Goal: Task Accomplishment & Management: Manage account settings

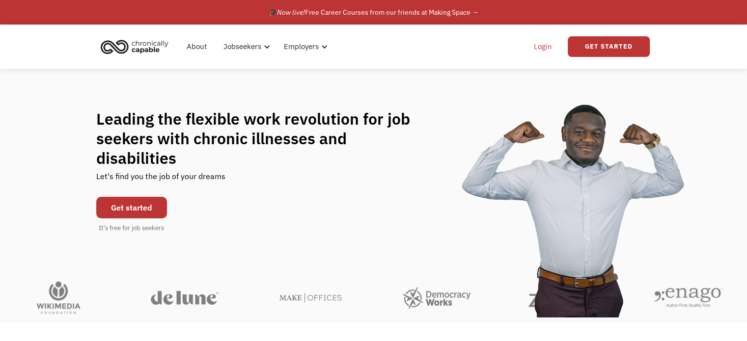
click at [544, 52] on link "Login" at bounding box center [543, 46] width 30 height 31
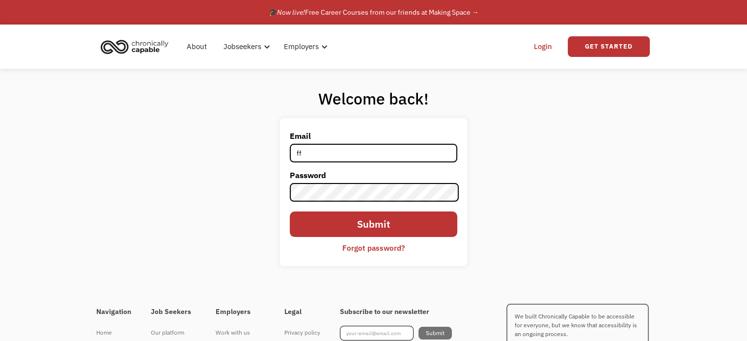
type input "[EMAIL_ADDRESS][DOMAIN_NAME]"
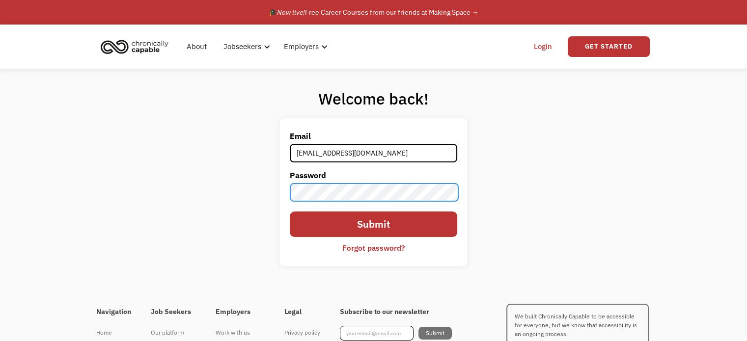
click at [290, 212] on input "Submit" at bounding box center [373, 225] width 167 height 26
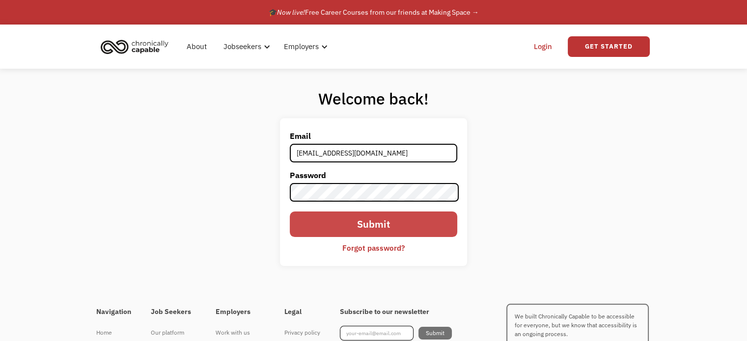
click at [395, 230] on input "Submit" at bounding box center [373, 225] width 167 height 26
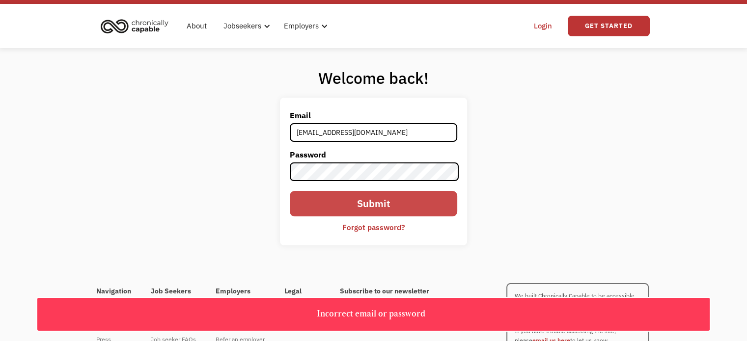
scroll to position [24, 0]
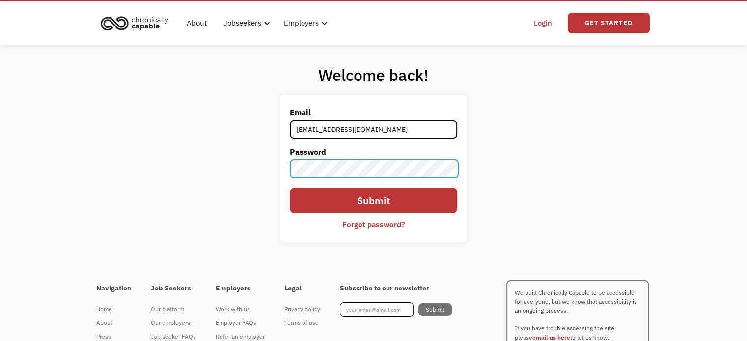
click at [202, 145] on div "Welcome back! Email [EMAIL_ADDRESS][DOMAIN_NAME] Password Submit Forgot passwor…" at bounding box center [373, 157] width 747 height 225
click at [290, 188] on input "Submit" at bounding box center [373, 201] width 167 height 26
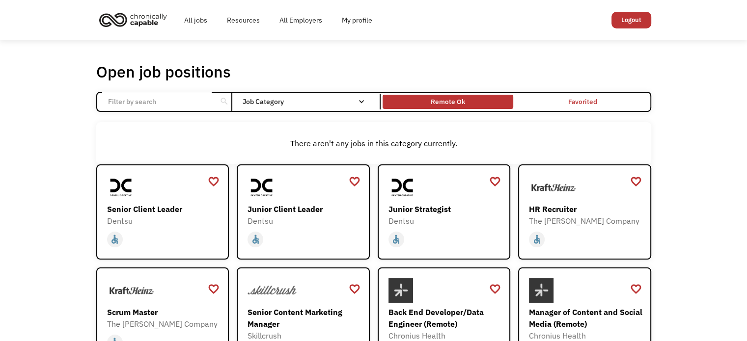
click at [448, 101] on div "Remote Ok" at bounding box center [448, 102] width 34 height 12
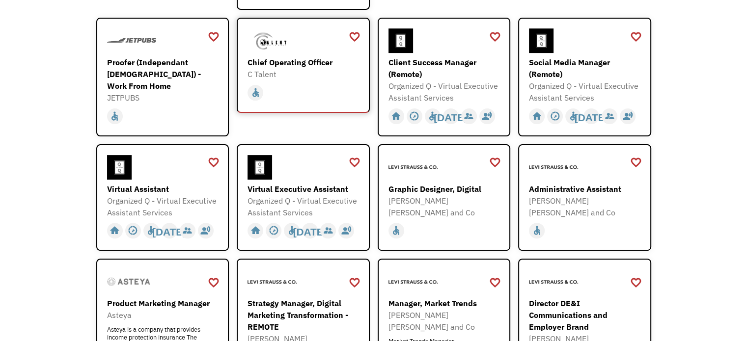
scroll to position [302, 0]
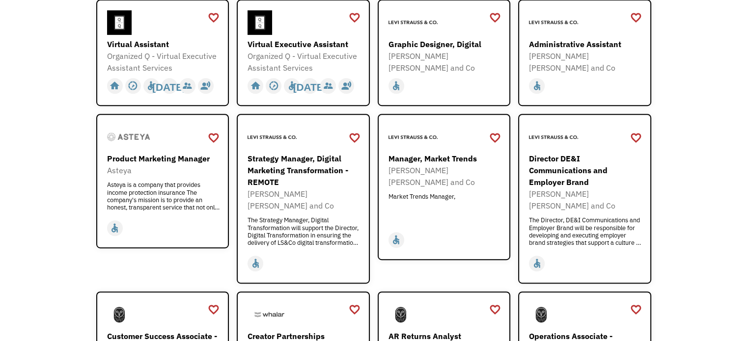
scroll to position [447, 0]
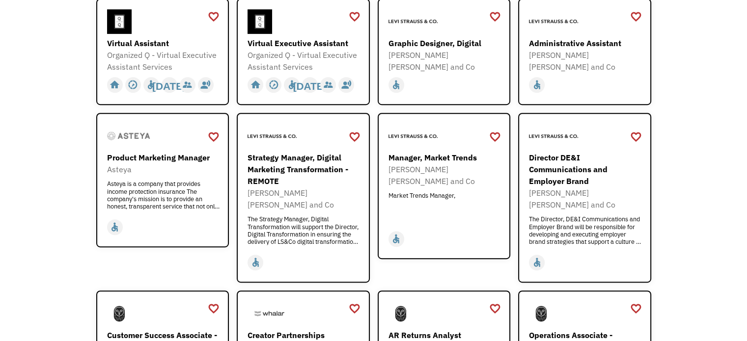
click at [47, 193] on div "Open job positions You have X liked items Search search Filter by category Admi…" at bounding box center [373, 336] width 747 height 1486
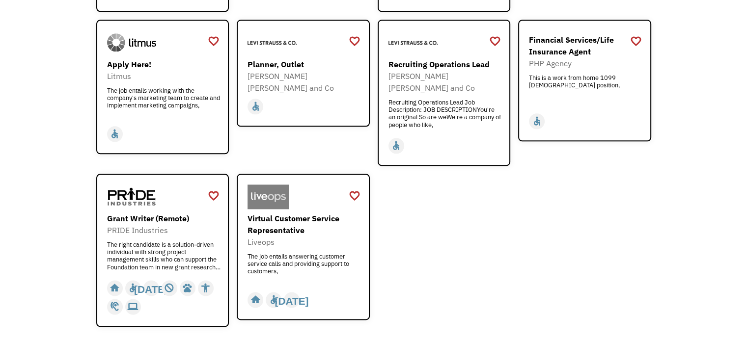
scroll to position [1179, 0]
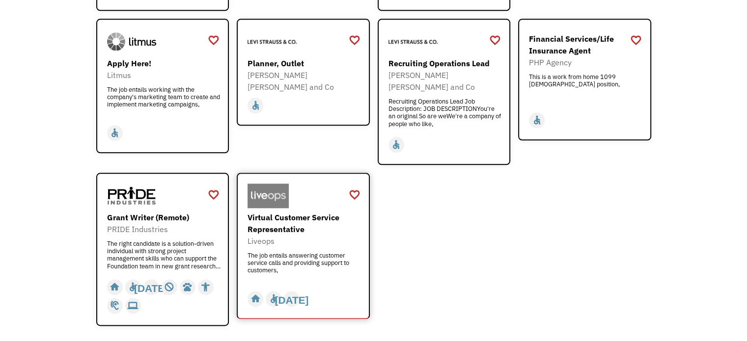
click at [324, 235] on div "Liveops" at bounding box center [305, 241] width 114 height 12
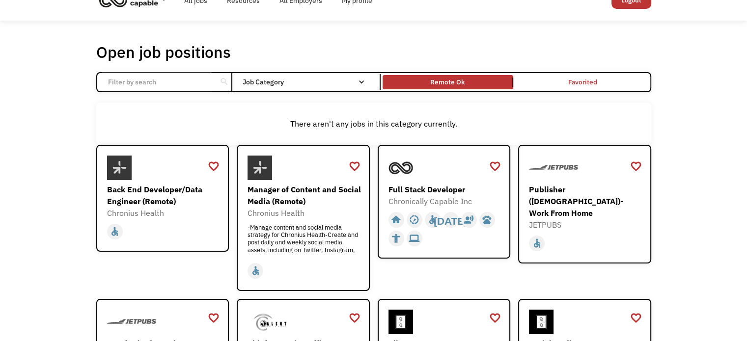
scroll to position [0, 0]
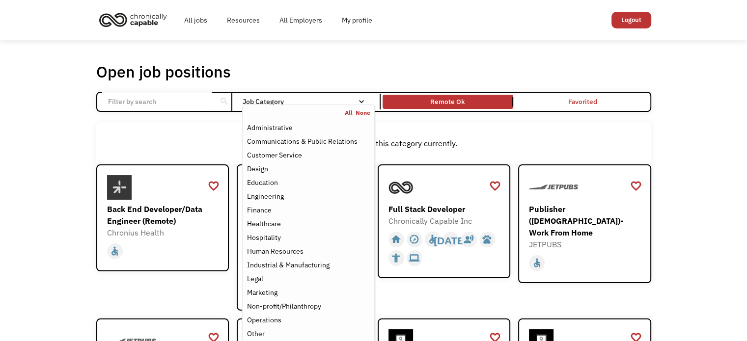
click at [324, 103] on div "Job Category" at bounding box center [308, 101] width 132 height 7
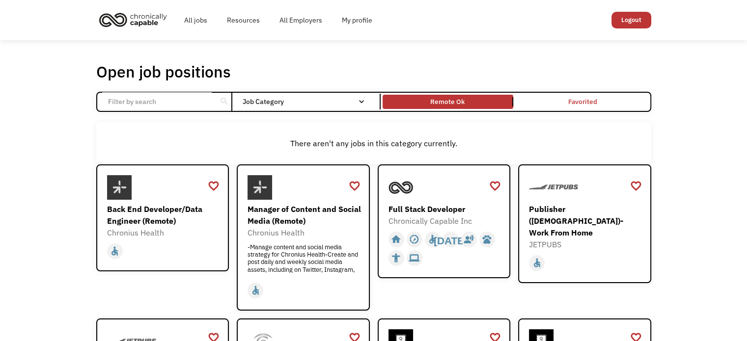
click at [324, 103] on div "Job Category" at bounding box center [308, 101] width 132 height 7
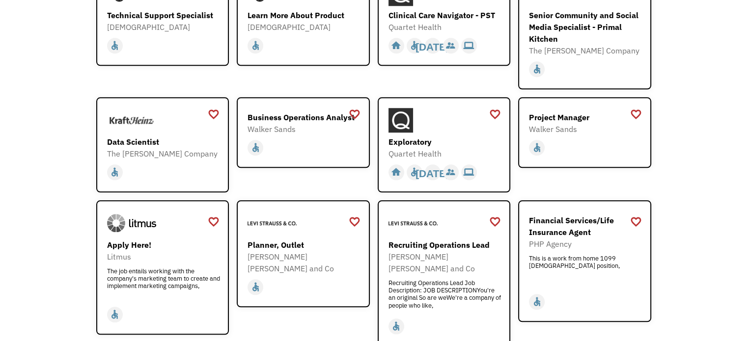
scroll to position [998, 0]
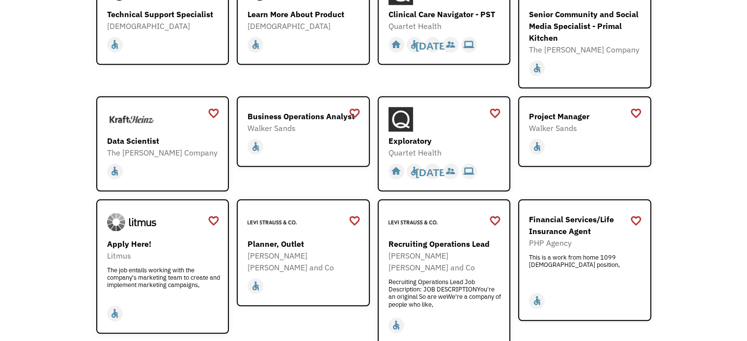
click at [450, 135] on div "Exploratory" at bounding box center [445, 141] width 114 height 12
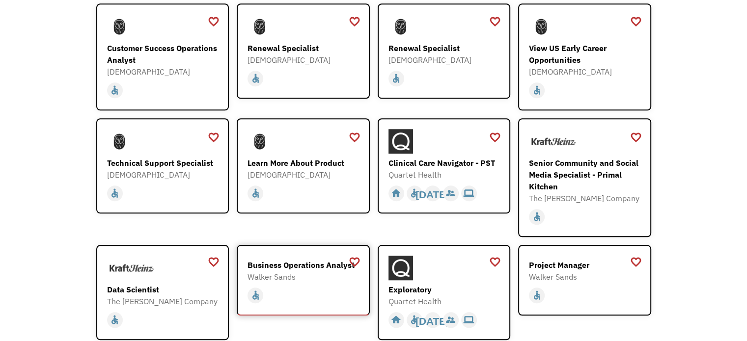
scroll to position [851, 0]
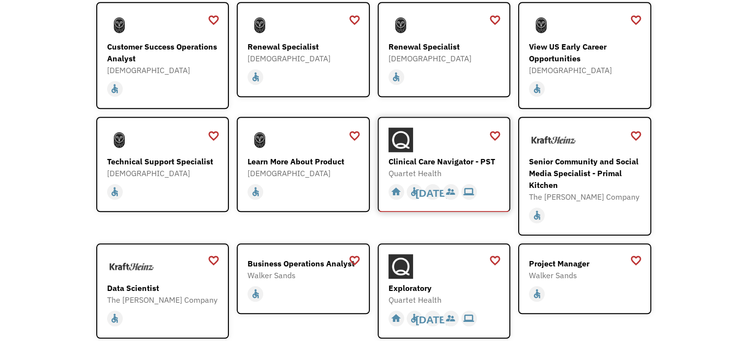
click at [463, 156] on div "Clinical Care Navigator - PST" at bounding box center [445, 162] width 114 height 12
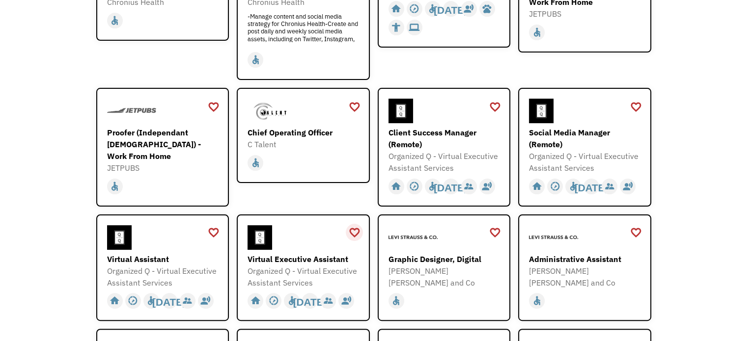
scroll to position [230, 0]
click at [173, 257] on div "Virtual Assistant" at bounding box center [164, 260] width 114 height 12
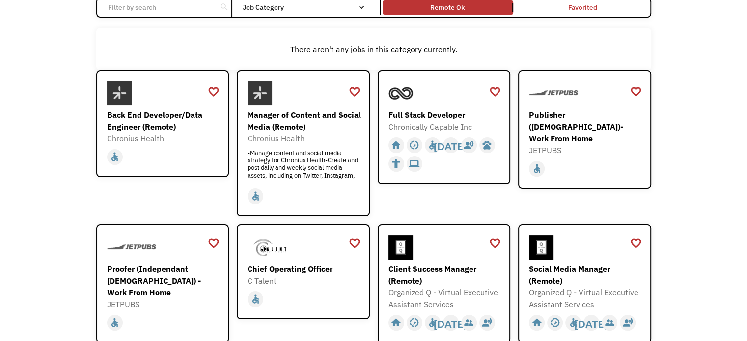
scroll to position [98, 0]
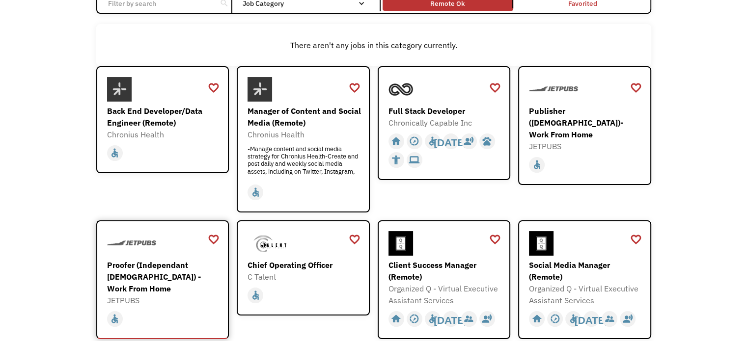
click at [168, 277] on div "Proofer (Independant [DEMOGRAPHIC_DATA]) - Work From Home" at bounding box center [164, 276] width 114 height 35
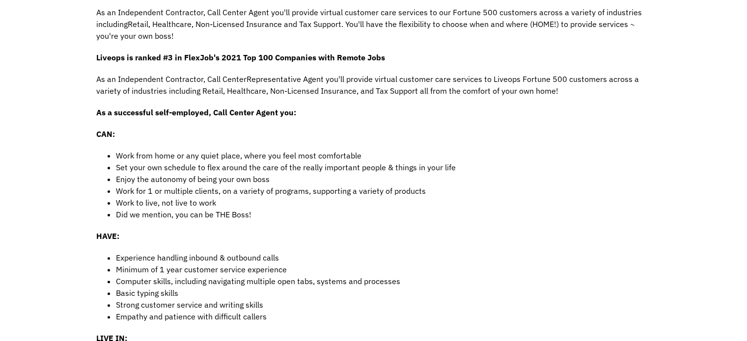
scroll to position [238, 0]
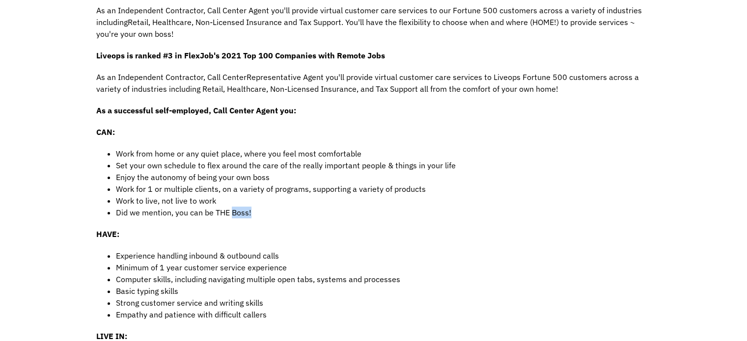
drag, startPoint x: 0, startPoint y: 0, endPoint x: 241, endPoint y: 212, distance: 321.2
click at [241, 212] on li "Did we mention, you can be THE Boss!" at bounding box center [383, 213] width 535 height 12
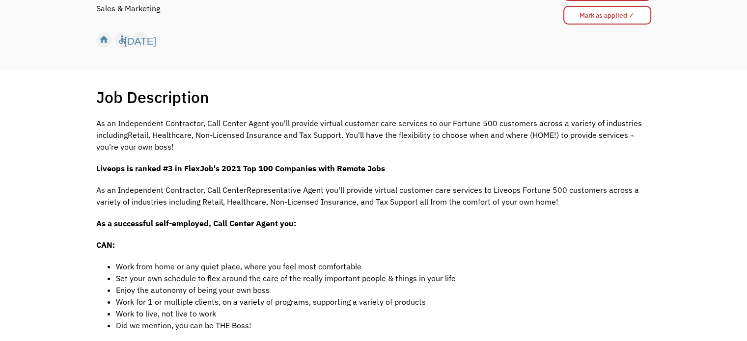
scroll to position [124, 0]
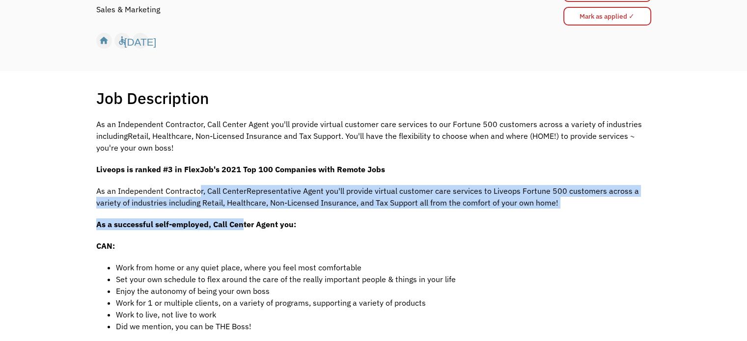
drag, startPoint x: 241, startPoint y: 212, endPoint x: 197, endPoint y: 190, distance: 49.4
click at [197, 190] on p "As an Independent Contractor, Call CenterRepresentative Agent you'll provide vi…" at bounding box center [373, 197] width 555 height 24
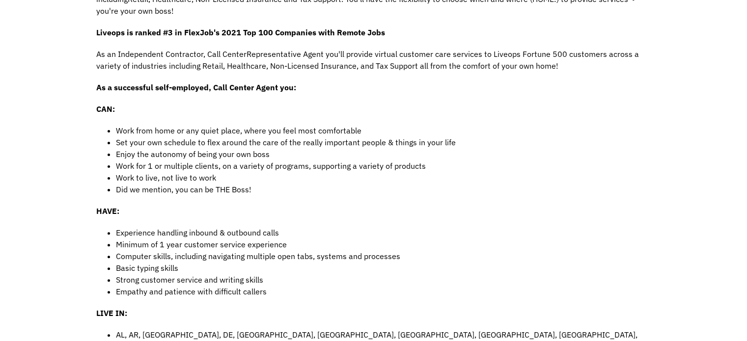
scroll to position [263, 0]
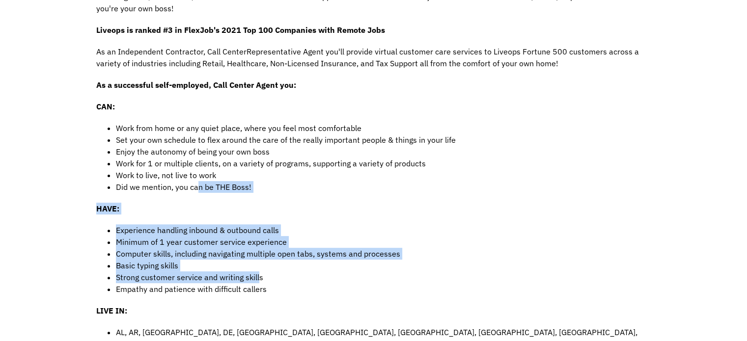
drag, startPoint x: 197, startPoint y: 190, endPoint x: 259, endPoint y: 284, distance: 113.1
click at [259, 284] on li "Empathy and patience with difficult callers" at bounding box center [383, 289] width 535 height 12
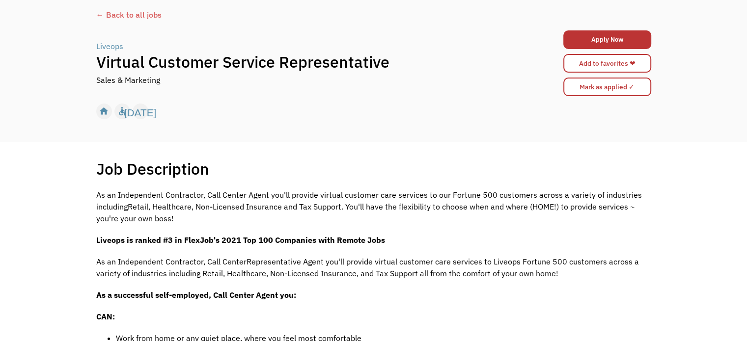
scroll to position [0, 0]
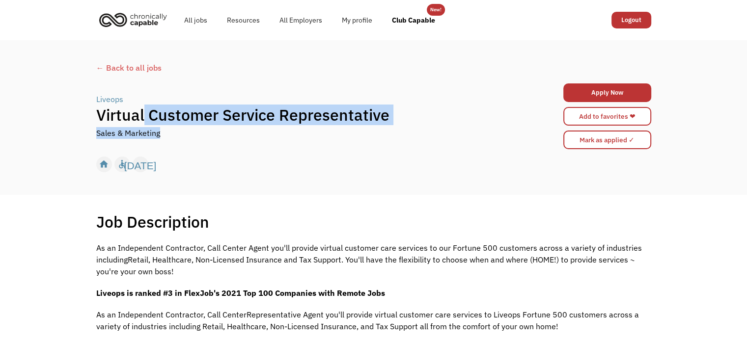
drag, startPoint x: 142, startPoint y: 119, endPoint x: 389, endPoint y: 126, distance: 246.6
click at [389, 126] on div "Liveops | Virtual Customer Service Representative Sales & Marketing" at bounding box center [304, 116] width 416 height 46
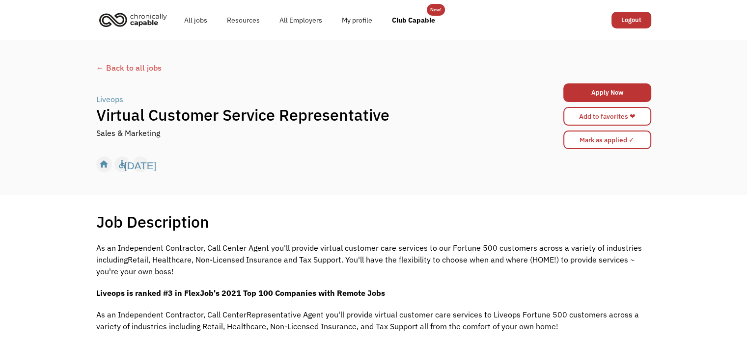
drag, startPoint x: 389, startPoint y: 126, endPoint x: 209, endPoint y: 144, distance: 181.2
click at [209, 144] on div "Liveops | Virtual Customer Service Representative Sales & Marketing Apply Now 6…" at bounding box center [373, 116] width 555 height 71
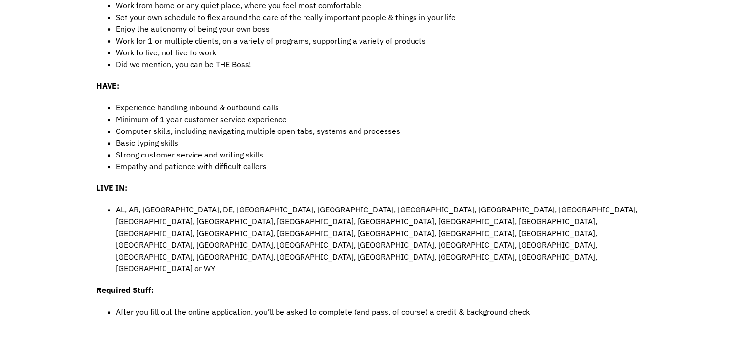
scroll to position [385, 0]
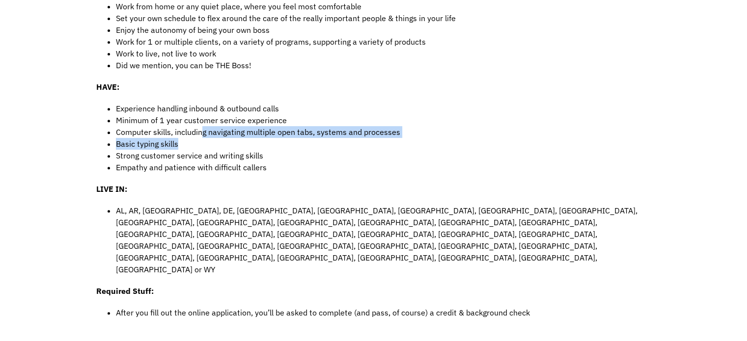
drag, startPoint x: 209, startPoint y: 144, endPoint x: 236, endPoint y: 137, distance: 27.9
click at [236, 138] on li "Basic typing skills" at bounding box center [383, 144] width 535 height 12
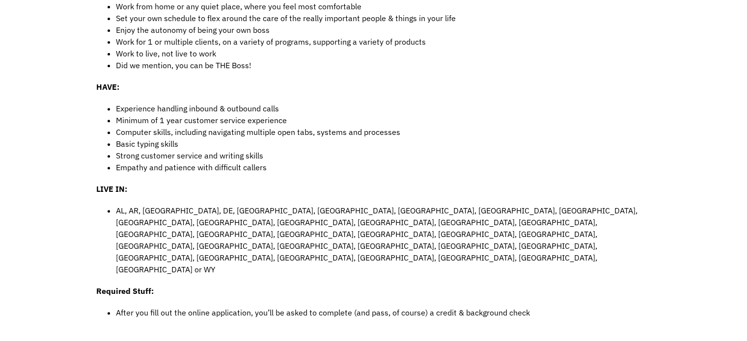
click at [236, 138] on li "Basic typing skills" at bounding box center [383, 144] width 535 height 12
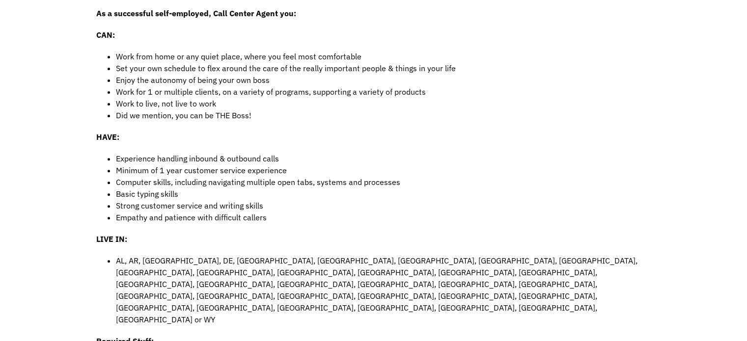
scroll to position [343, 0]
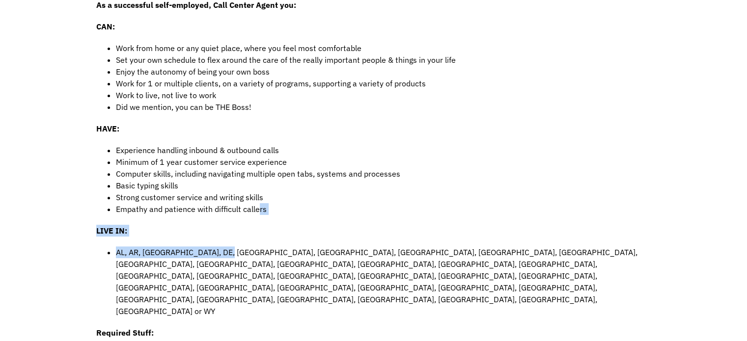
drag, startPoint x: 259, startPoint y: 203, endPoint x: 219, endPoint y: 249, distance: 62.0
click at [219, 249] on div "As an Independent Contractor, Call Center Agent you'll provide virtual customer…" at bounding box center [373, 306] width 555 height 815
click at [219, 249] on li "AL, AR, AZ, DE, FL, GA, IA, ID, IL, IN, KS, KY, MD, ME, MI, MN, MO, MS, MT, NC,…" at bounding box center [383, 282] width 535 height 71
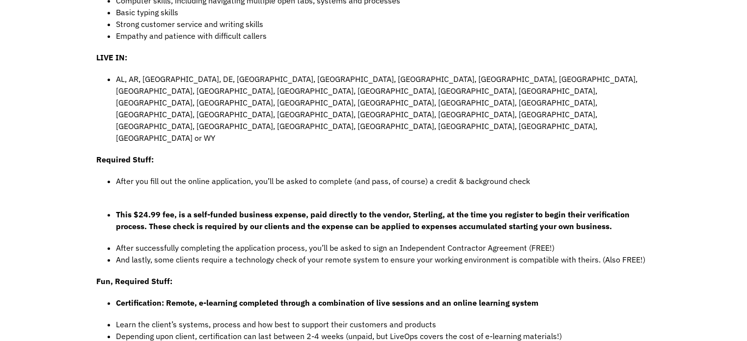
scroll to position [522, 0]
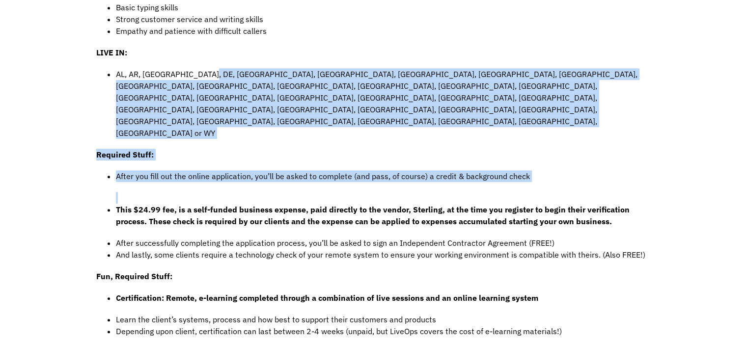
drag, startPoint x: 202, startPoint y: 74, endPoint x: 265, endPoint y: 150, distance: 98.7
click at [265, 150] on div "As an Independent Contractor, Call Center Agent you'll provide virtual customer…" at bounding box center [373, 128] width 555 height 815
click at [265, 205] on strong "This $24.99 fee, is a self-funded business expense, paid directly to the vendor…" at bounding box center [373, 216] width 514 height 22
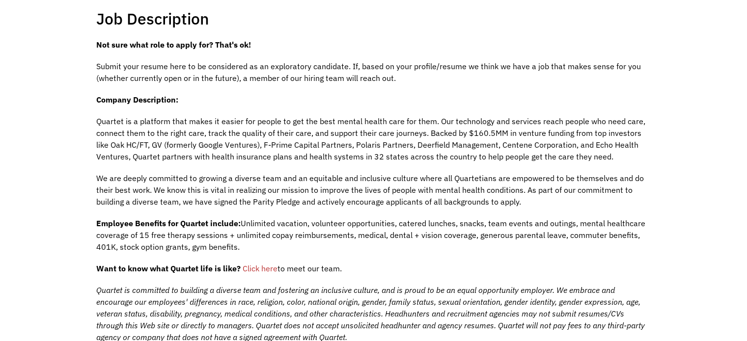
scroll to position [212, 0]
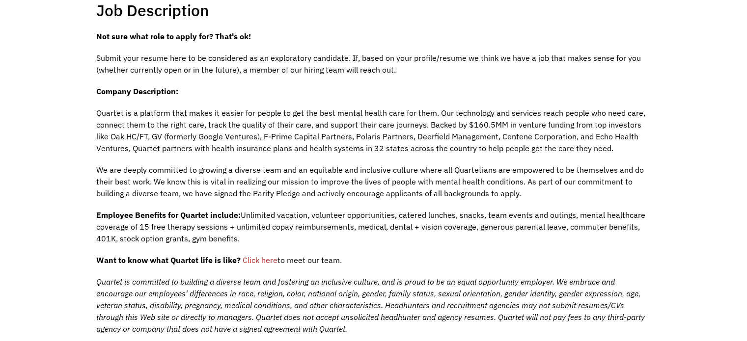
drag, startPoint x: 282, startPoint y: 238, endPoint x: 242, endPoint y: 232, distance: 40.6
click at [242, 232] on p "Employee Benefits for Quartet include: Unlimited vacation, volunteer opportunit…" at bounding box center [373, 226] width 555 height 35
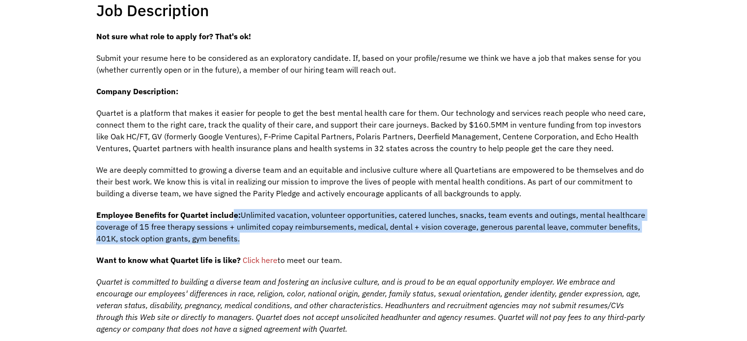
drag, startPoint x: 242, startPoint y: 232, endPoint x: 230, endPoint y: 211, distance: 24.0
click at [230, 211] on p "Employee Benefits for Quartet include: Unlimited vacation, volunteer opportunit…" at bounding box center [373, 226] width 555 height 35
click at [230, 211] on strong "Employee Benefits for Quartet include:" at bounding box center [168, 215] width 144 height 10
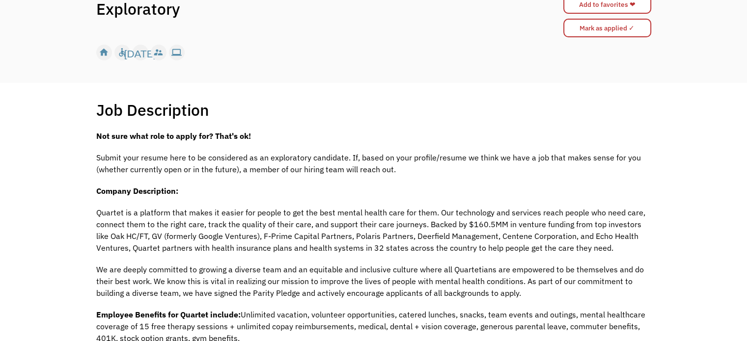
scroll to position [111, 0]
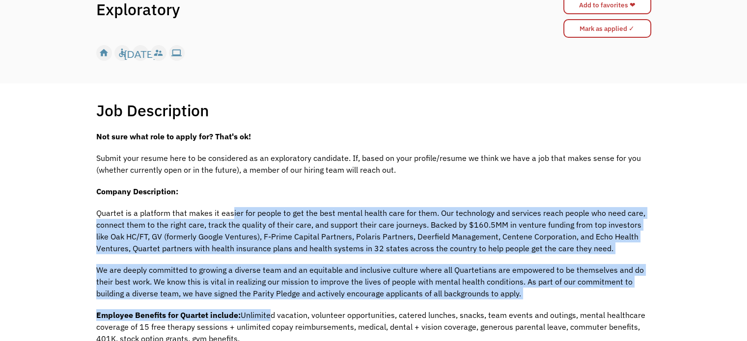
drag, startPoint x: 230, startPoint y: 211, endPoint x: 269, endPoint y: 302, distance: 98.2
click at [269, 302] on div "Not sure what role to apply for? That's ok! Submit your resume here to be consi…" at bounding box center [373, 316] width 555 height 371
drag, startPoint x: 269, startPoint y: 302, endPoint x: 222, endPoint y: 175, distance: 134.6
click at [222, 175] on div "Not sure what role to apply for? That's ok! Submit your resume here to be consi…" at bounding box center [373, 316] width 555 height 371
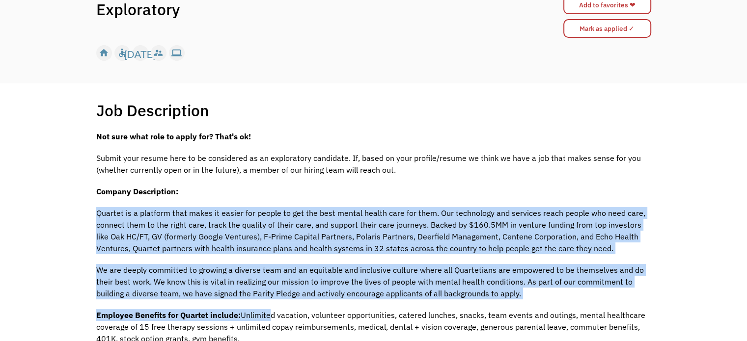
click at [222, 175] on div "Not sure what role to apply for? That's ok! Submit your resume here to be consi…" at bounding box center [373, 316] width 555 height 371
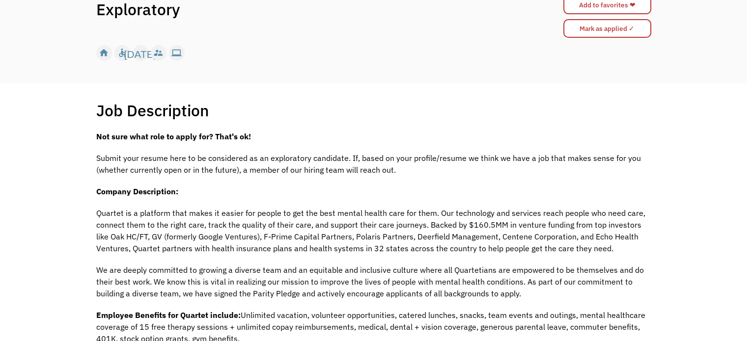
scroll to position [0, 0]
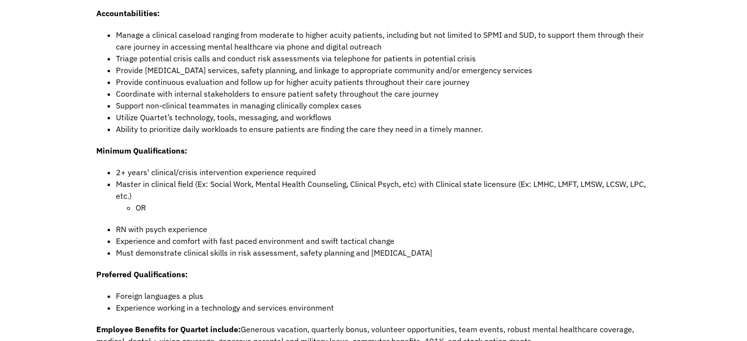
scroll to position [491, 0]
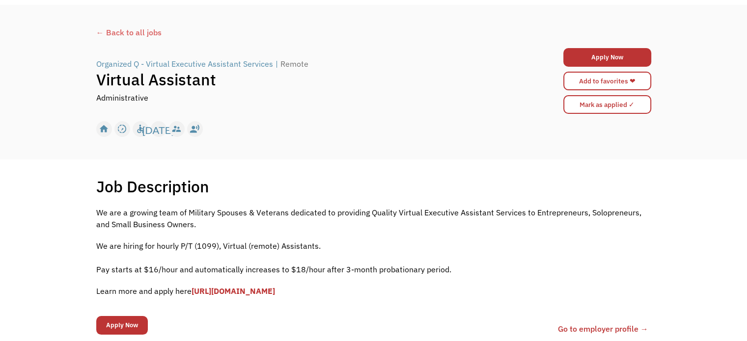
scroll to position [35, 0]
drag, startPoint x: 0, startPoint y: 0, endPoint x: 459, endPoint y: 296, distance: 546.0
click at [459, 296] on div "We are a growing team of Military Spouses & Veterans dedicated to providing Qua…" at bounding box center [373, 257] width 555 height 100
click at [459, 296] on p "Learn more and apply here [URL][DOMAIN_NAME]" at bounding box center [373, 292] width 555 height 12
drag, startPoint x: 459, startPoint y: 296, endPoint x: 415, endPoint y: 236, distance: 74.5
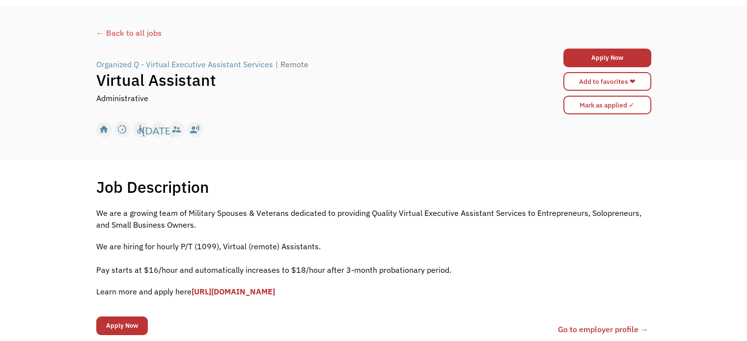
click at [415, 236] on div "We are a growing team of Military Spouses & Veterans dedicated to providing Qua…" at bounding box center [373, 257] width 555 height 100
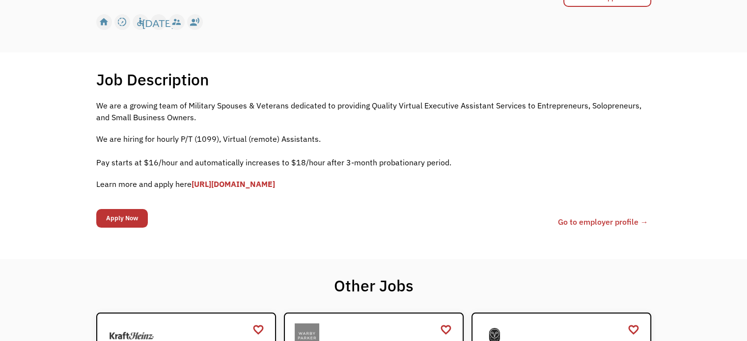
scroll to position [145, 0]
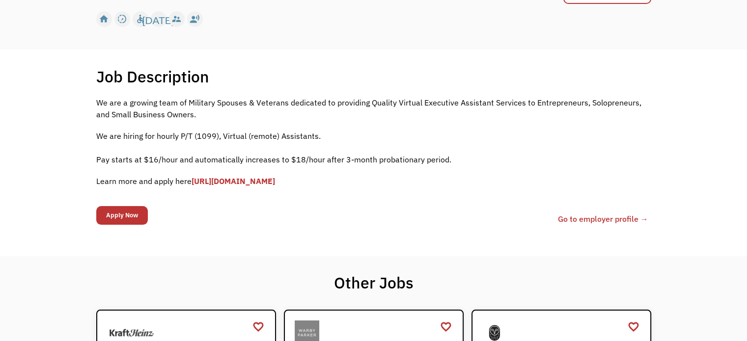
click at [238, 182] on link "[URL][DOMAIN_NAME]" at bounding box center [233, 181] width 83 height 10
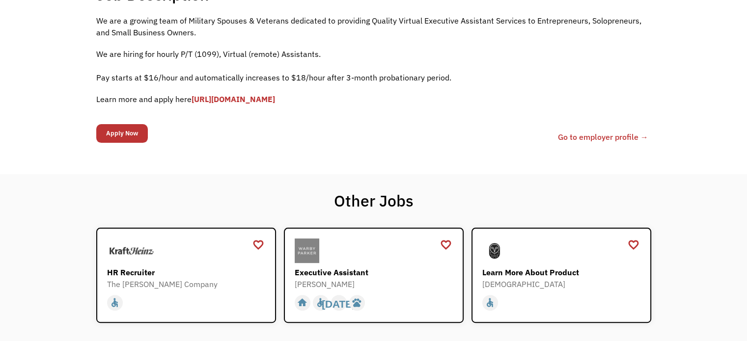
scroll to position [145, 0]
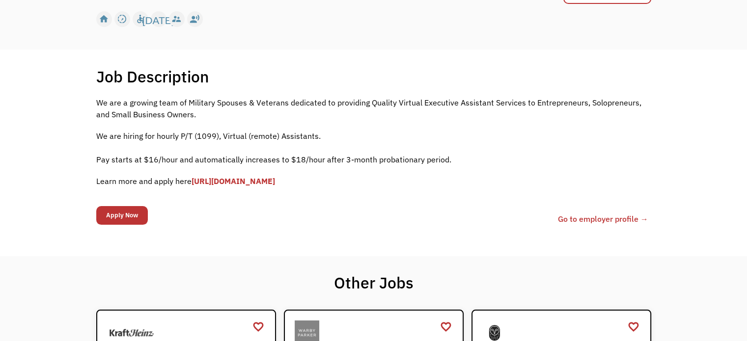
click at [248, 180] on link "[URL][DOMAIN_NAME]" at bounding box center [233, 181] width 83 height 10
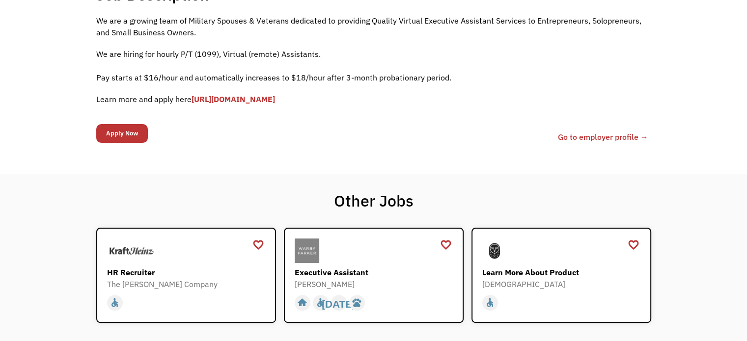
scroll to position [145, 0]
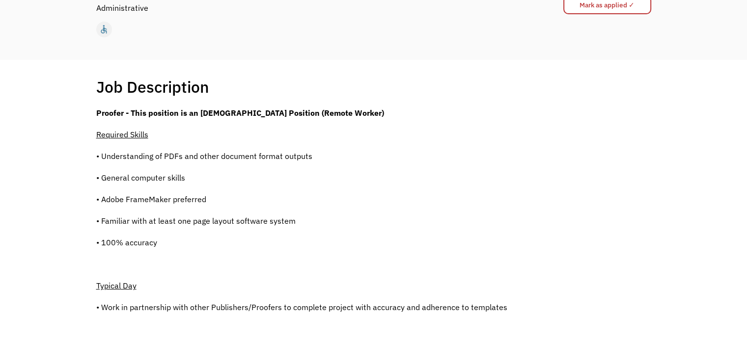
scroll to position [135, 0]
drag, startPoint x: 0, startPoint y: 0, endPoint x: 273, endPoint y: 286, distance: 395.3
click at [273, 286] on p "Typical Day" at bounding box center [301, 286] width 411 height 12
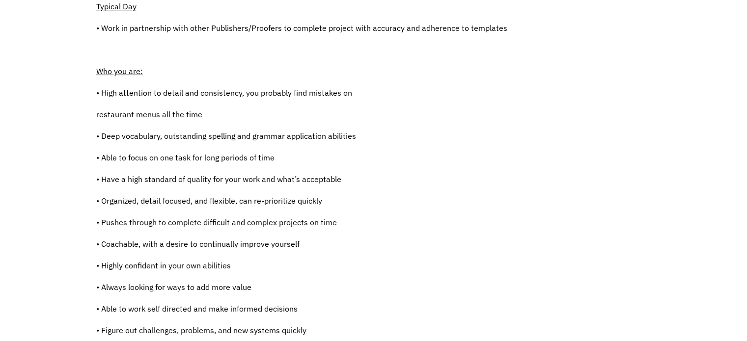
scroll to position [416, 0]
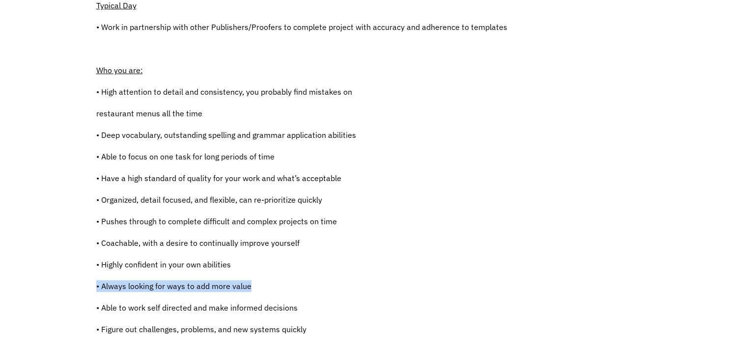
drag, startPoint x: 273, startPoint y: 286, endPoint x: 355, endPoint y: 267, distance: 84.7
click at [355, 267] on div "Proofer - This position is an [DEMOGRAPHIC_DATA] Position (Remote Worker) Requi…" at bounding box center [301, 162] width 411 height 670
click at [355, 267] on p "• Highly confident in your own abilities" at bounding box center [301, 265] width 411 height 12
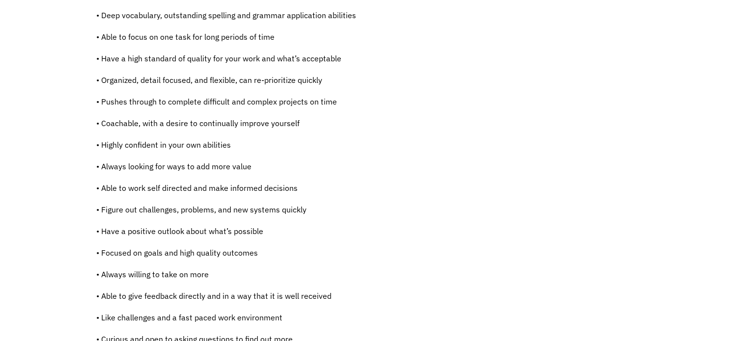
scroll to position [536, 0]
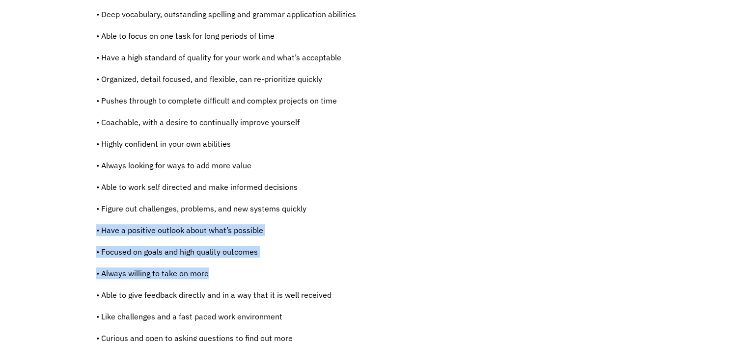
drag, startPoint x: 355, startPoint y: 267, endPoint x: 328, endPoint y: 195, distance: 77.3
click at [328, 195] on div "Proofer - This position is an [DEMOGRAPHIC_DATA] Position (Remote Worker) Requi…" at bounding box center [301, 41] width 411 height 670
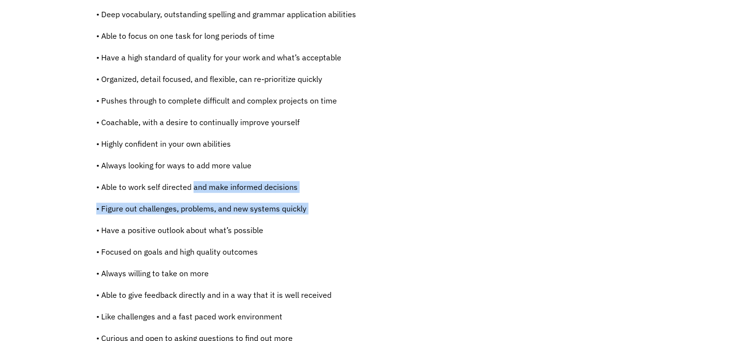
drag, startPoint x: 328, startPoint y: 195, endPoint x: 188, endPoint y: 173, distance: 141.1
click at [188, 173] on div "Proofer - This position is an [DEMOGRAPHIC_DATA] Position (Remote Worker) Requi…" at bounding box center [301, 41] width 411 height 670
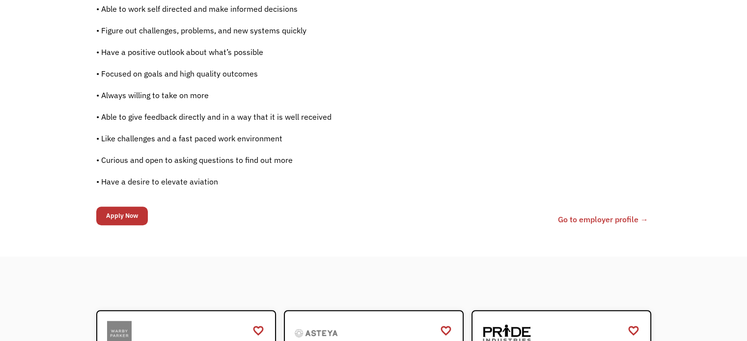
scroll to position [716, 0]
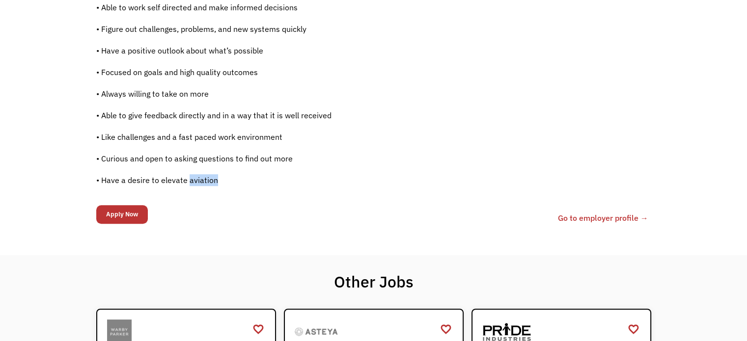
drag, startPoint x: 188, startPoint y: 173, endPoint x: 227, endPoint y: 173, distance: 38.8
click at [227, 174] on p "• Have a desire to elevate aviation" at bounding box center [301, 180] width 411 height 12
drag, startPoint x: 227, startPoint y: 173, endPoint x: 222, endPoint y: 188, distance: 15.4
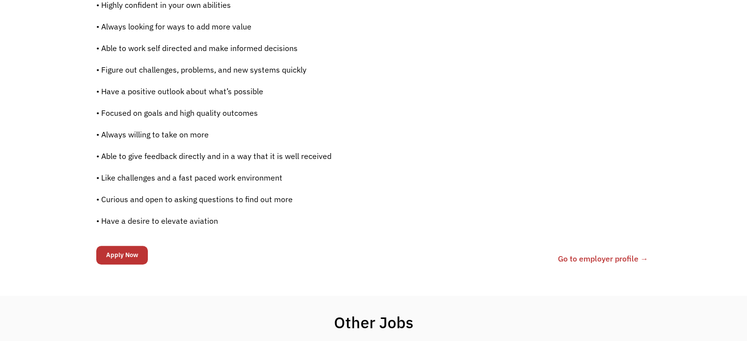
scroll to position [667, 0]
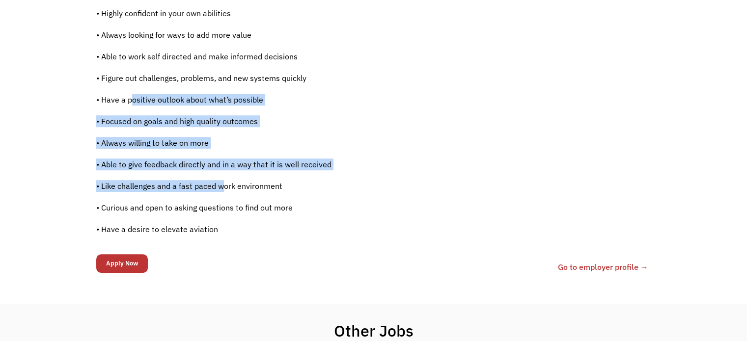
drag, startPoint x: 222, startPoint y: 188, endPoint x: 130, endPoint y: 95, distance: 130.9
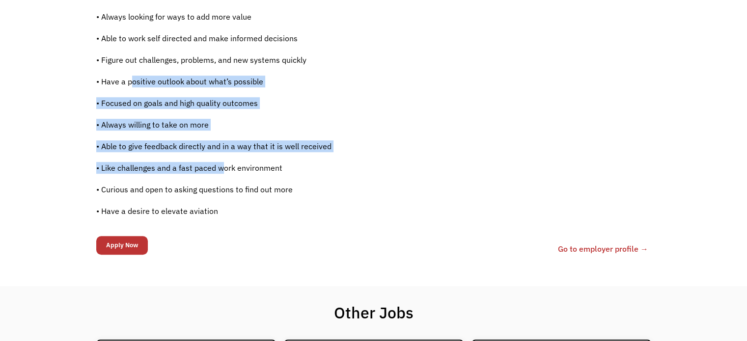
scroll to position [686, 0]
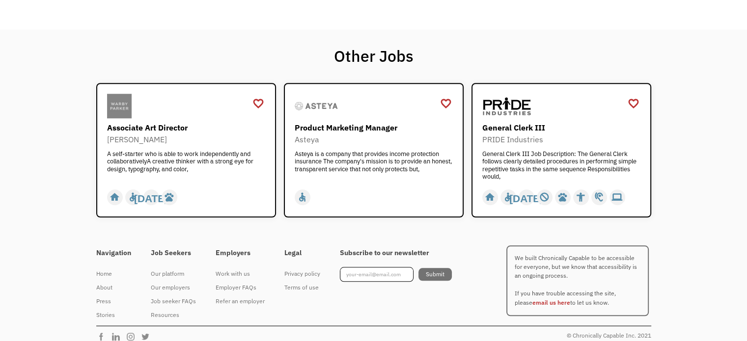
scroll to position [950, 0]
